Goal: Transaction & Acquisition: Download file/media

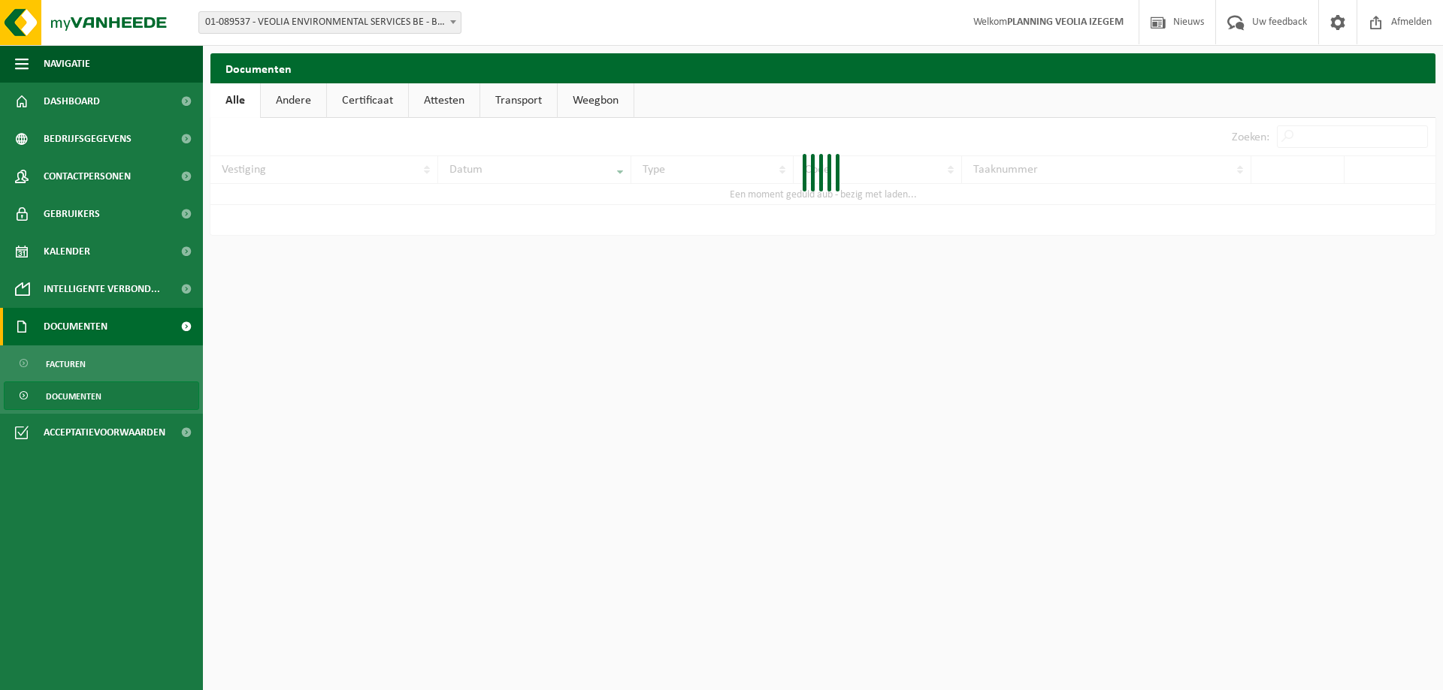
click at [83, 334] on span "Documenten" at bounding box center [76, 327] width 64 height 38
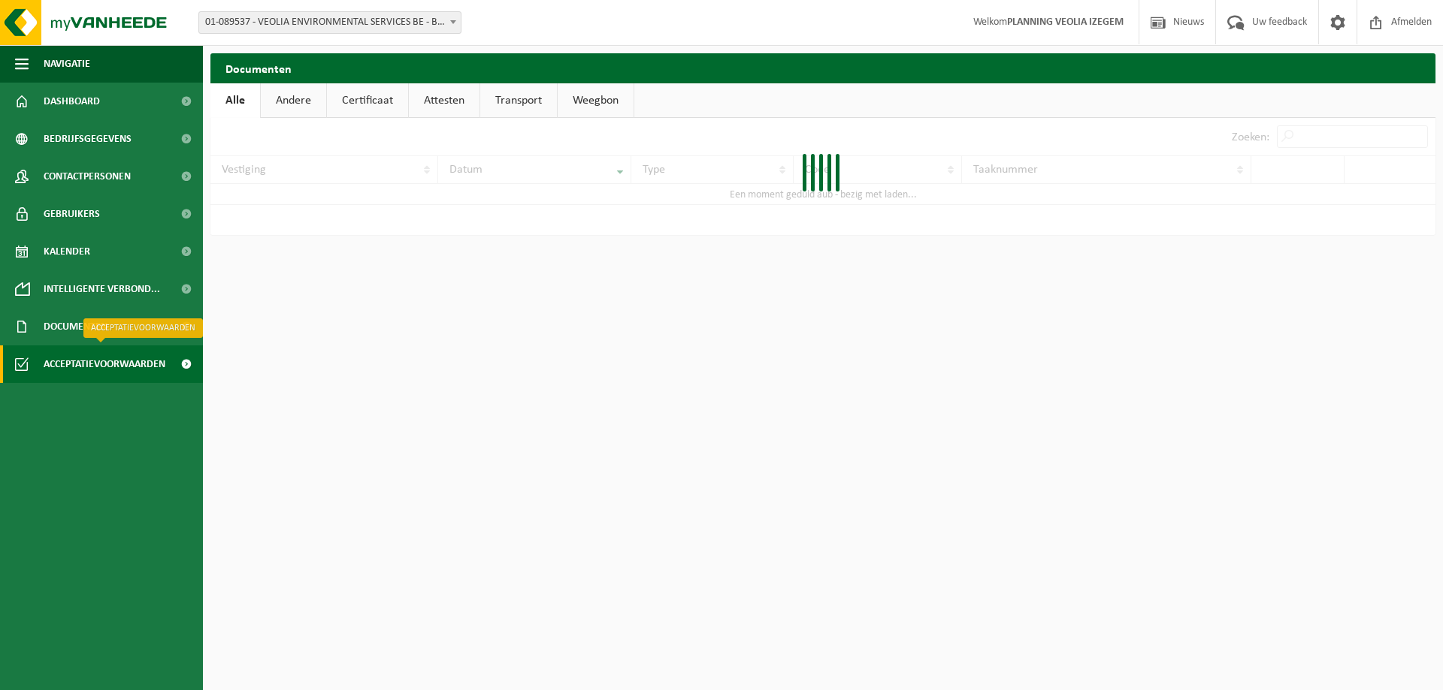
click at [92, 355] on span "Acceptatievoorwaarden" at bounding box center [105, 365] width 122 height 38
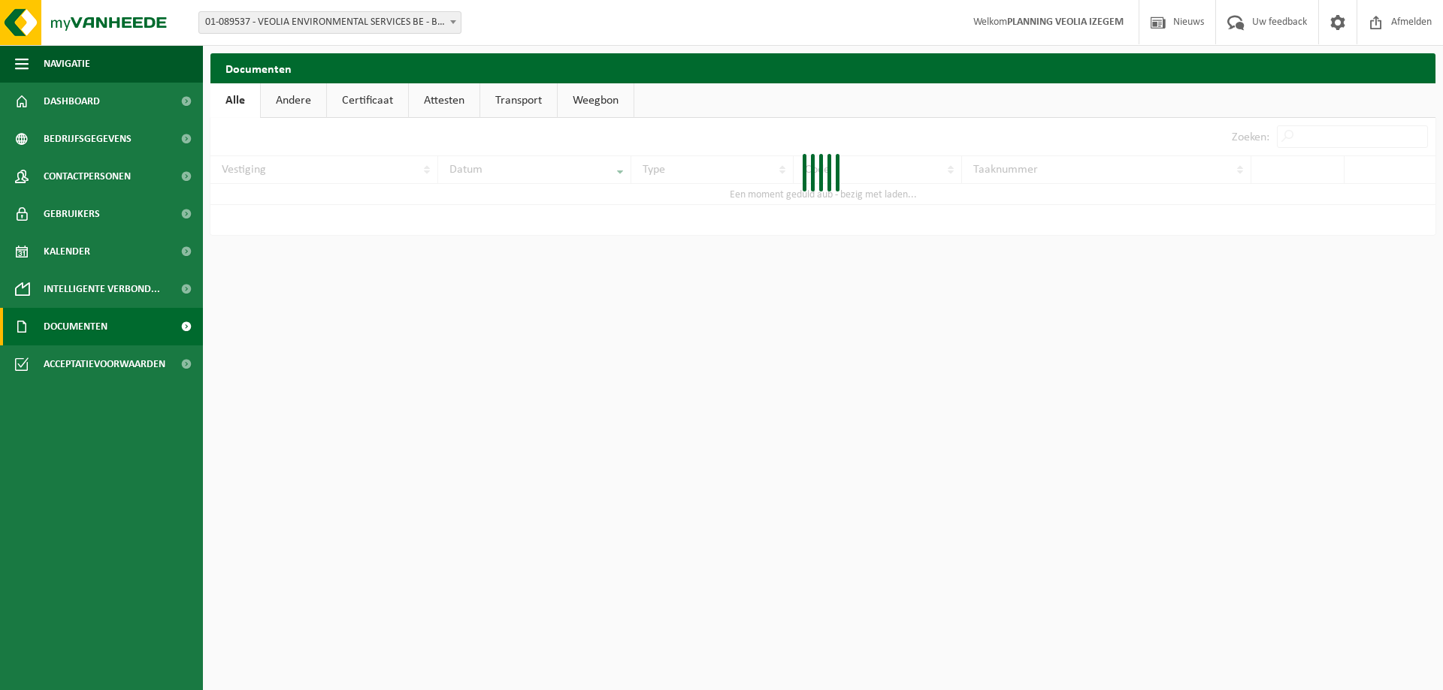
click at [114, 326] on link "Documenten" at bounding box center [101, 327] width 203 height 38
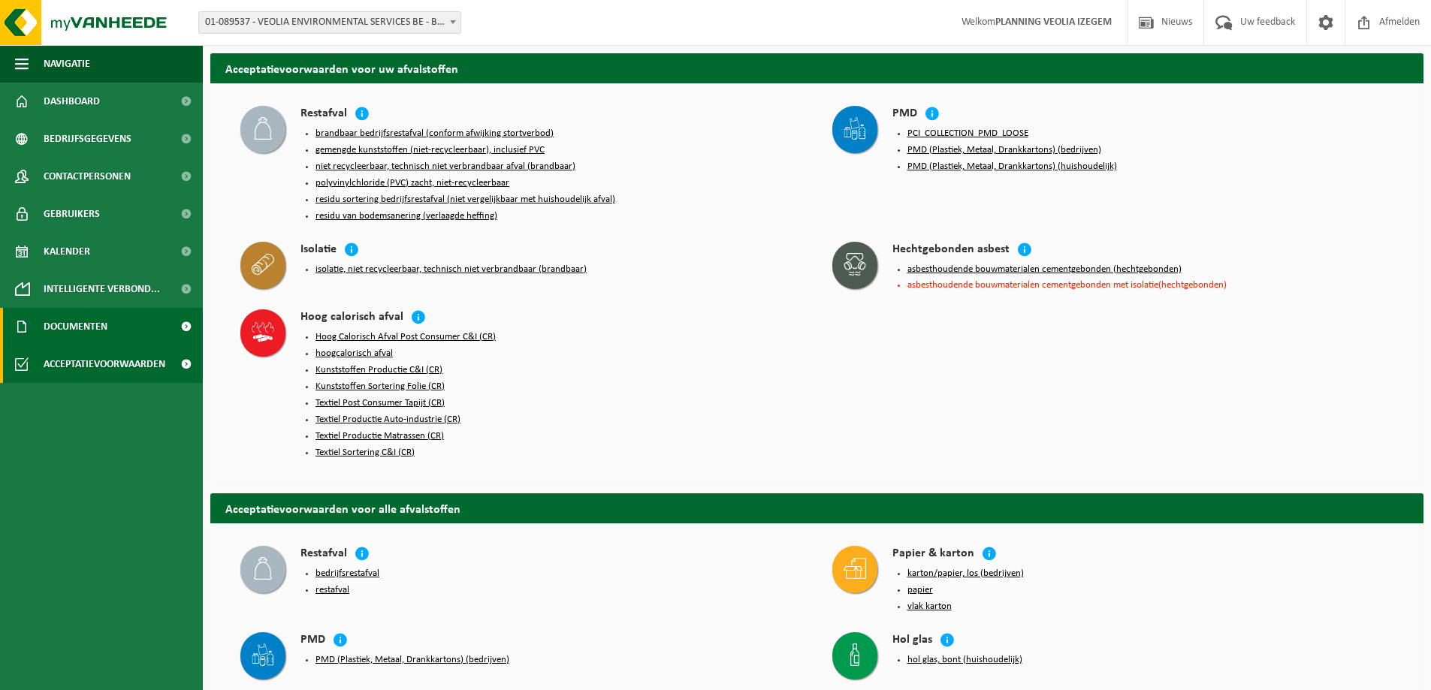
click at [86, 309] on span "Documenten" at bounding box center [76, 327] width 64 height 38
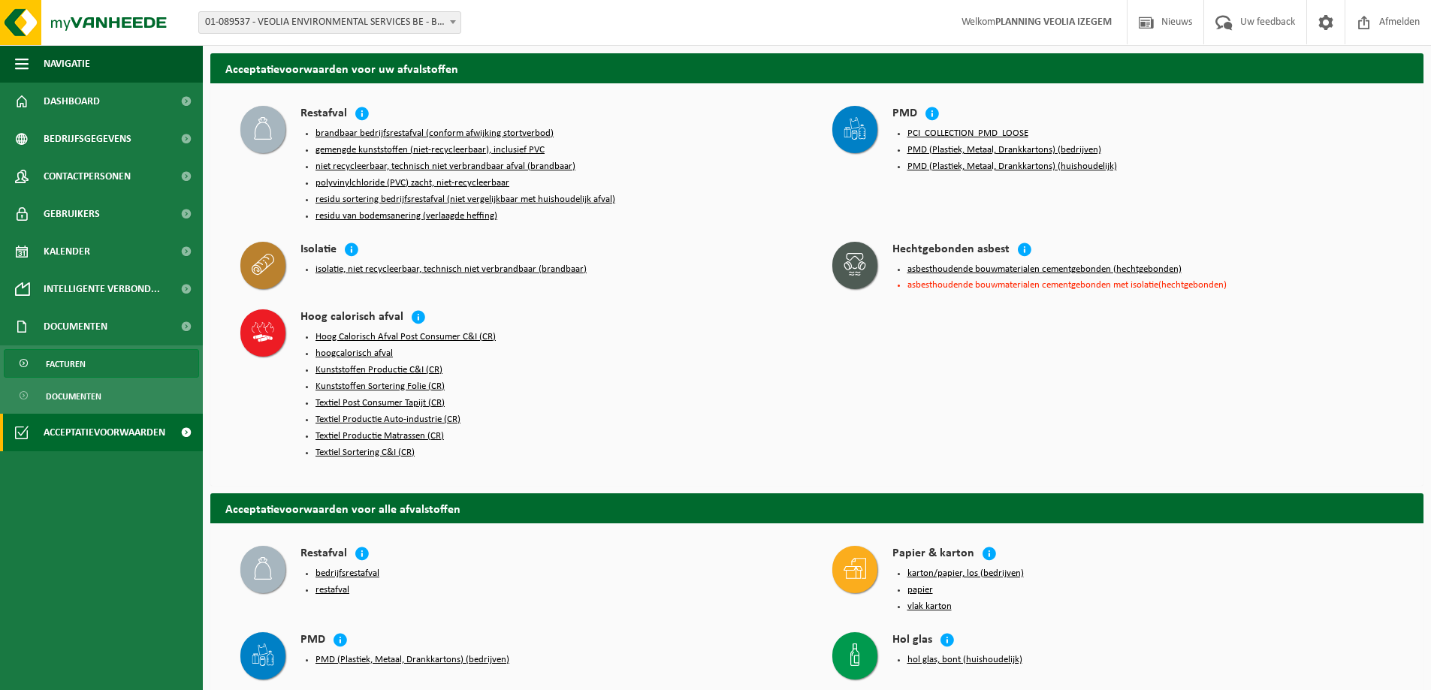
click at [71, 358] on span "Facturen" at bounding box center [66, 364] width 40 height 29
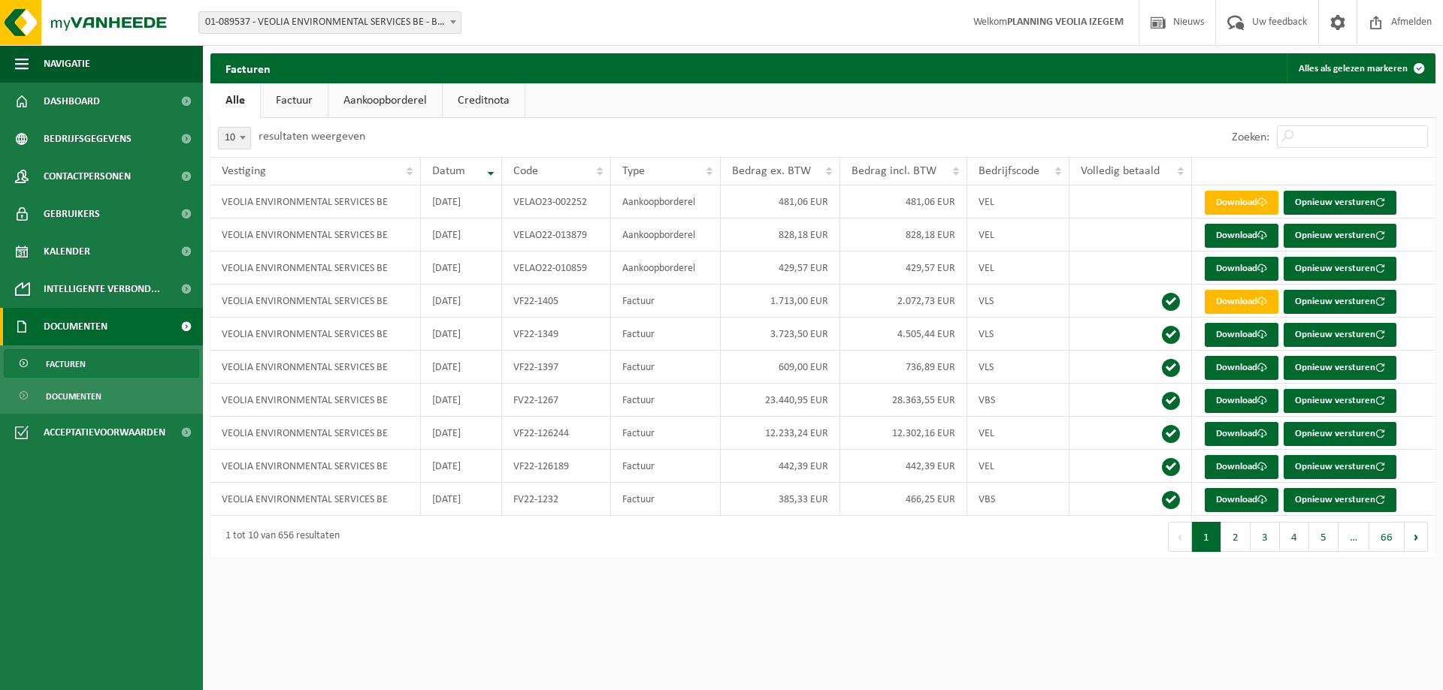
click at [78, 324] on span "Documenten" at bounding box center [76, 327] width 64 height 38
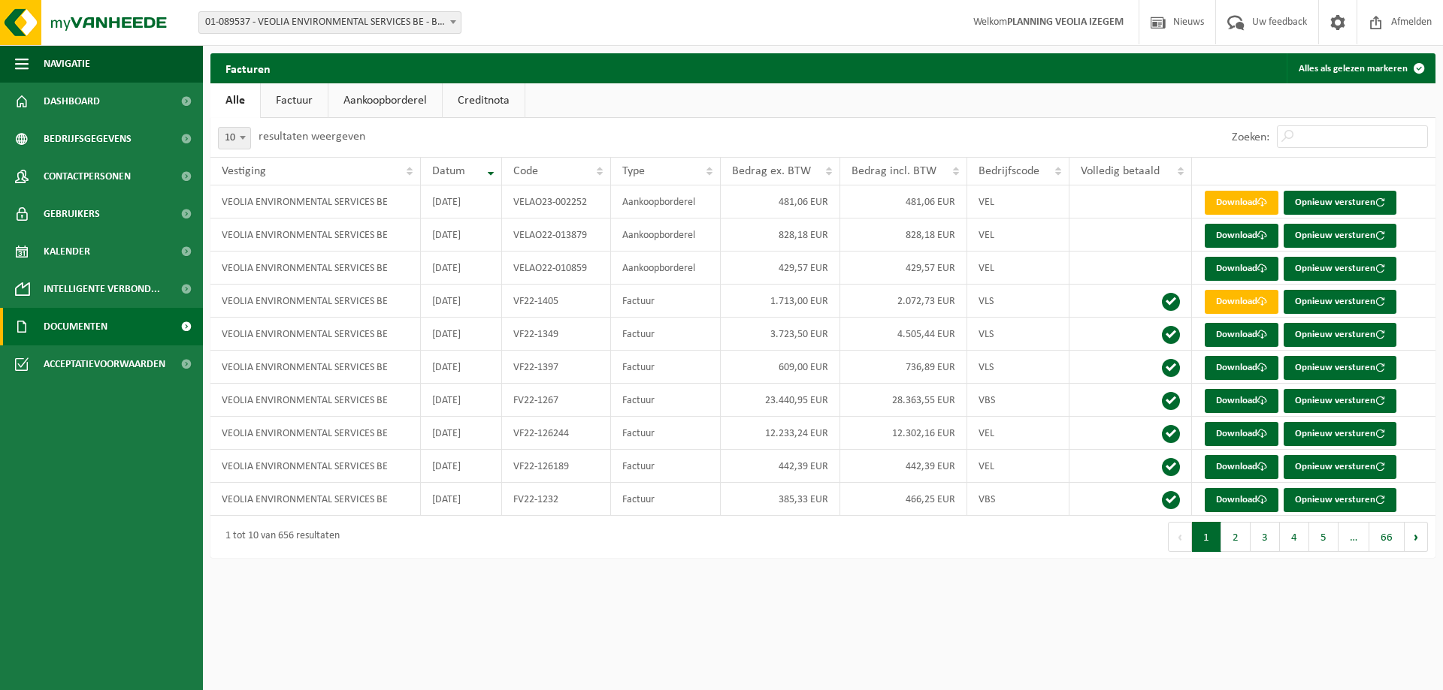
click at [185, 322] on span at bounding box center [186, 327] width 34 height 38
click at [82, 392] on span "Documenten" at bounding box center [74, 396] width 56 height 29
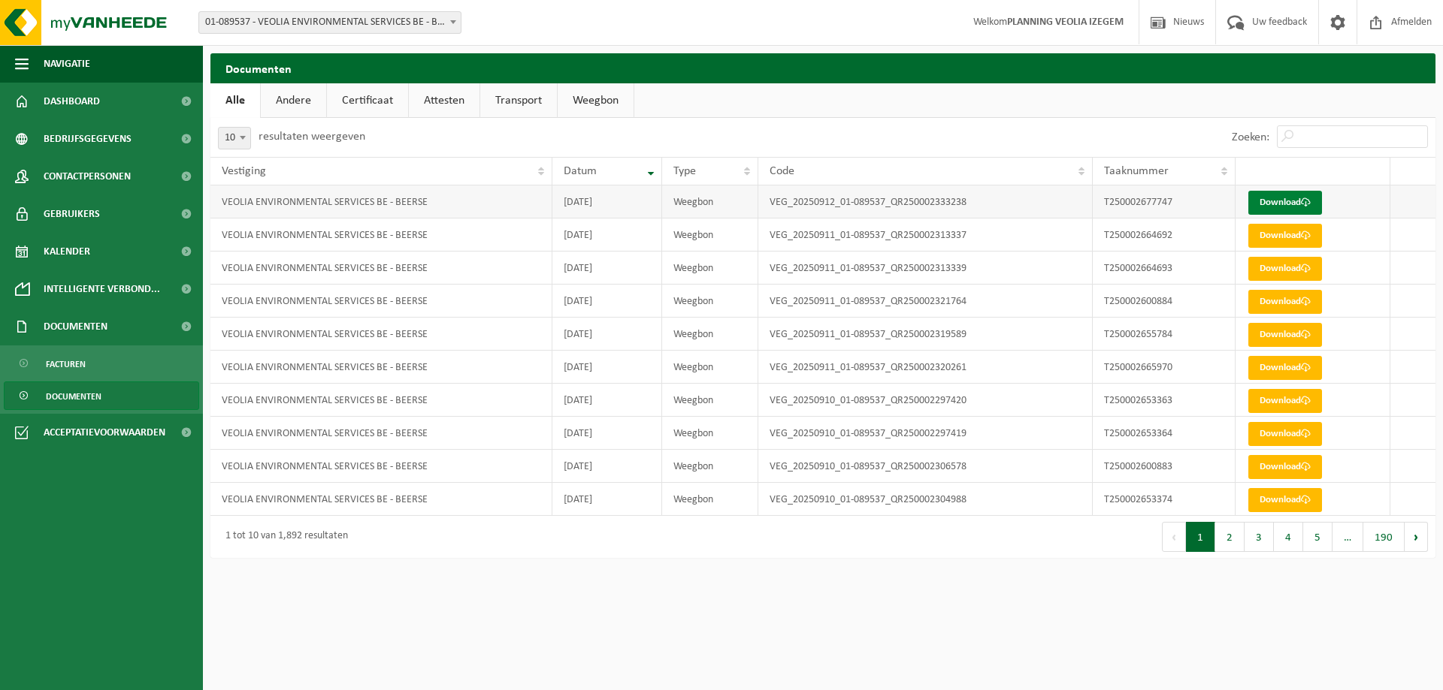
click at [1306, 198] on link "Download" at bounding box center [1285, 203] width 74 height 24
drag, startPoint x: 1178, startPoint y: 203, endPoint x: 1071, endPoint y: 205, distance: 107.5
click at [1071, 205] on tr "VEOLIA ENVIRONMENTAL SERVICES BE - BEERSE 2025-09-12 Weegbon VEG_20250912_01-08…" at bounding box center [822, 202] width 1225 height 33
click at [980, 603] on html "Vestiging: 01-089537 - VEOLIA ENVIRONMENTAL SERVICES BE - BEERSE 01-102416 - VE…" at bounding box center [721, 345] width 1443 height 690
click at [1265, 198] on link "Download" at bounding box center [1285, 203] width 74 height 24
